Goal: Entertainment & Leisure: Consume media (video, audio)

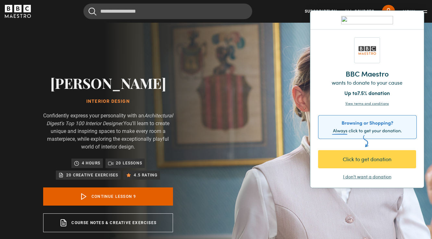
scroll to position [229, 0]
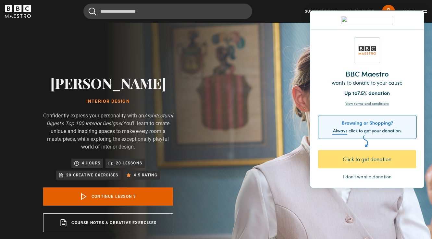
click at [370, 158] on div "Click to get donation" at bounding box center [366, 160] width 75 height 8
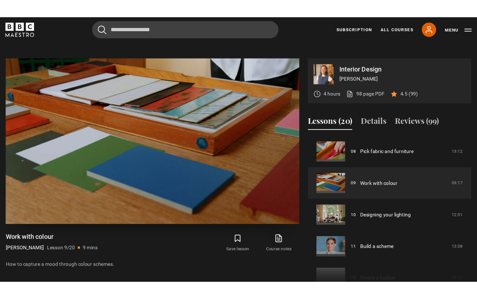
scroll to position [276, 0]
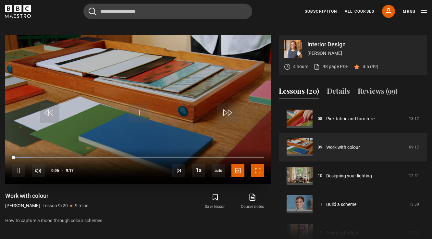
click at [256, 174] on span "Video Player" at bounding box center [257, 170] width 13 height 13
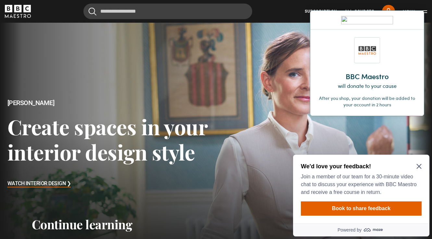
click at [414, 17] on div at bounding box center [367, 20] width 98 height 8
click at [414, 19] on img at bounding box center [414, 20] width 4 height 4
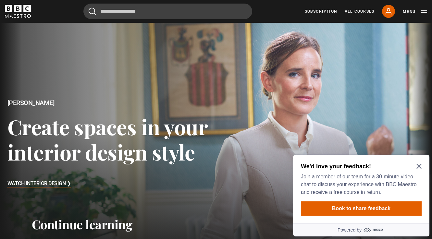
click at [418, 167] on icon "Close Maze Prompt" at bounding box center [419, 166] width 5 height 5
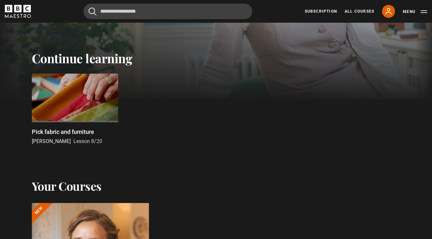
scroll to position [272, 0]
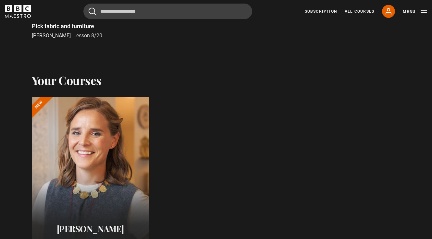
click at [142, 161] on div at bounding box center [90, 175] width 129 height 171
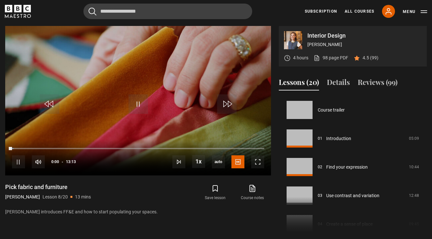
scroll to position [200, 0]
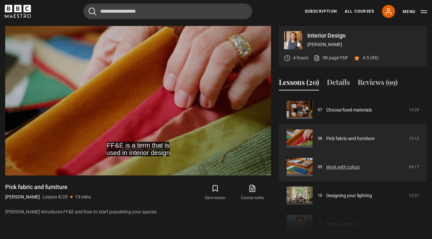
click at [329, 167] on link "Work with colour" at bounding box center [343, 167] width 34 height 7
click at [329, 168] on link "Work with colour" at bounding box center [343, 167] width 34 height 7
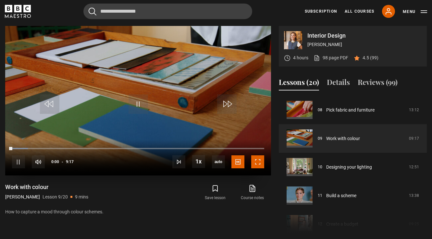
click at [263, 162] on span "Video Player" at bounding box center [257, 162] width 13 height 13
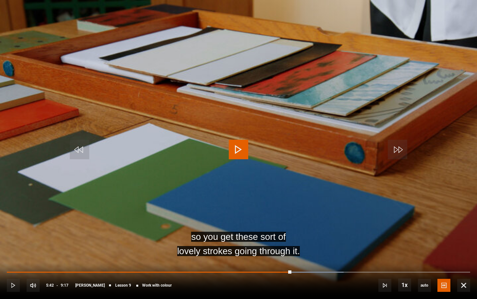
click at [232, 148] on span "Video Player" at bounding box center [238, 149] width 19 height 19
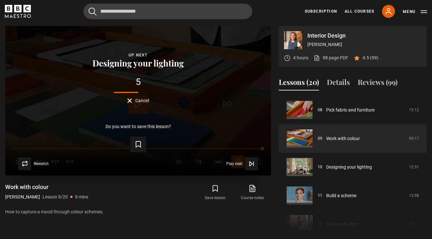
click at [131, 101] on button "Cancel" at bounding box center [138, 100] width 22 height 5
